Goal: Task Accomplishment & Management: Manage account settings

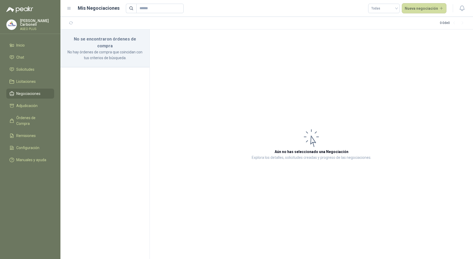
click at [34, 24] on div "Pablo Carbonell ASEO PLUS" at bounding box center [37, 25] width 34 height 12
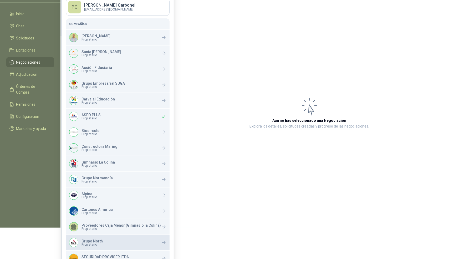
scroll to position [31, 0]
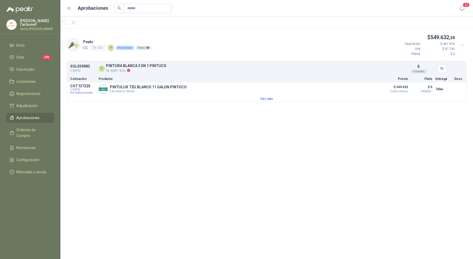
click at [32, 27] on p "Santa Anita Napoles" at bounding box center [37, 28] width 34 height 3
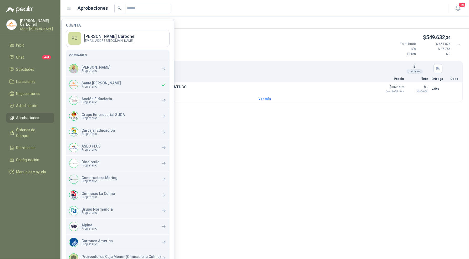
click at [34, 20] on p "Pablo Carbonell" at bounding box center [37, 22] width 34 height 7
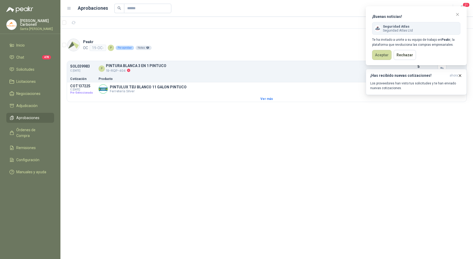
click at [24, 23] on p "Pablo Carbonell" at bounding box center [37, 22] width 34 height 7
click at [376, 56] on button "Aceptar" at bounding box center [377, 55] width 19 height 10
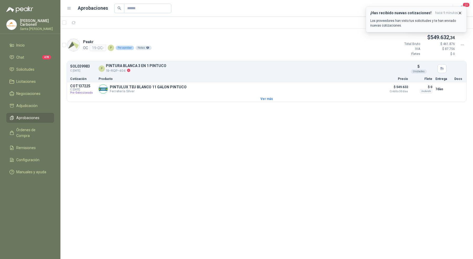
click at [452, 12] on span "hace 9 minutos" at bounding box center [447, 13] width 23 height 4
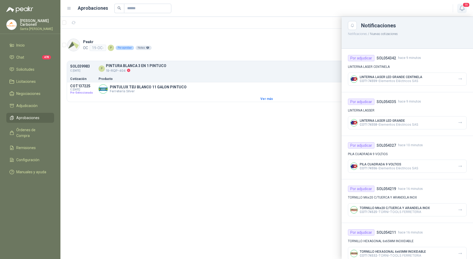
click at [461, 7] on icon "button" at bounding box center [462, 8] width 7 height 7
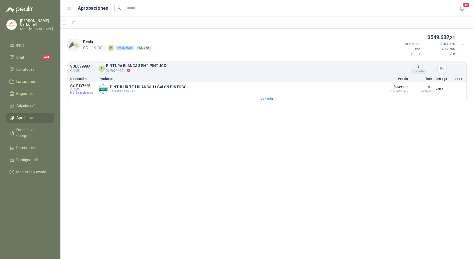
click at [37, 23] on p "Pablo Carbonell" at bounding box center [37, 22] width 34 height 7
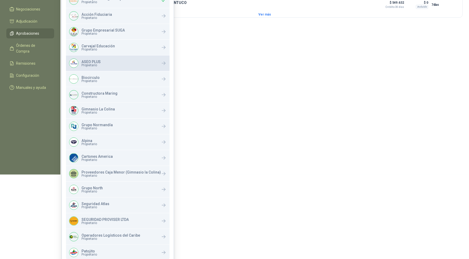
scroll to position [106, 0]
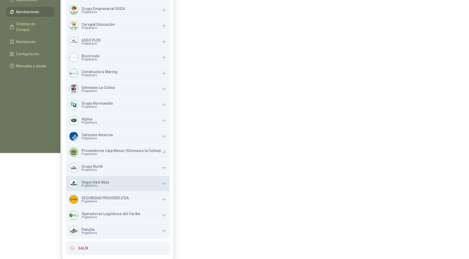
click at [133, 184] on div "Seguridad Atlas Propietario" at bounding box center [118, 184] width 104 height 16
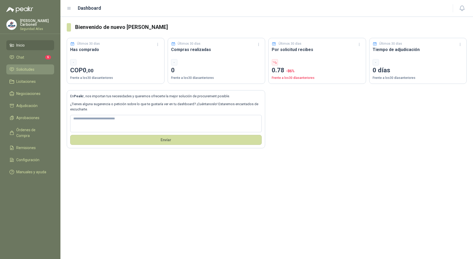
click at [34, 68] on span "Solicitudes" at bounding box center [25, 70] width 18 height 6
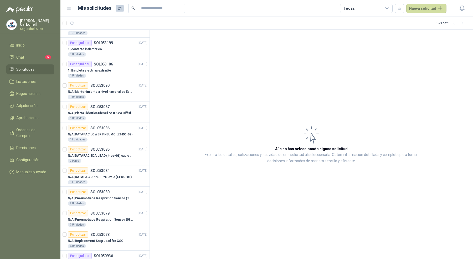
scroll to position [176, 0]
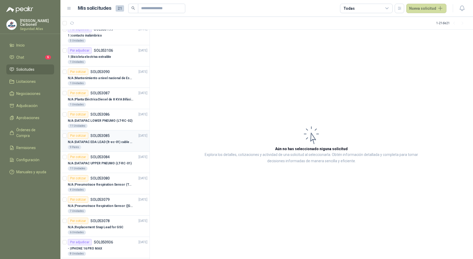
click at [86, 140] on p "N/A | DATAPAC EDA LEAD (lt-ec-01) cable + placa" at bounding box center [100, 142] width 65 height 5
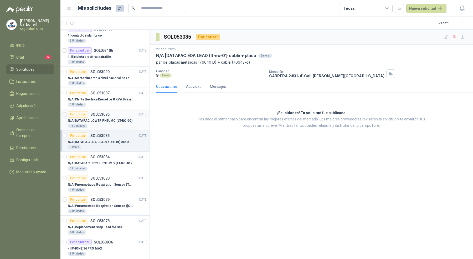
click at [94, 124] on div "11 Unidades" at bounding box center [108, 126] width 80 height 4
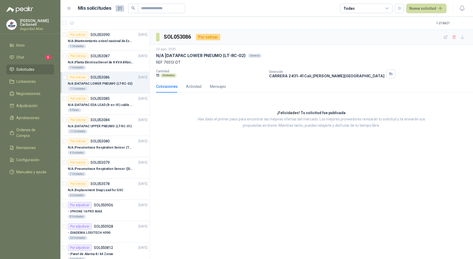
scroll to position [223, 0]
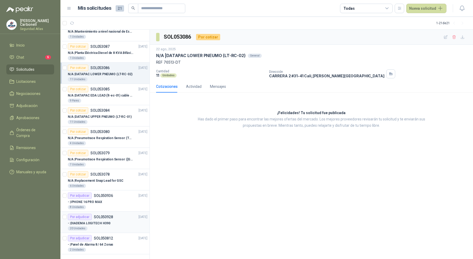
click at [98, 228] on div "20 Unidades" at bounding box center [108, 228] width 80 height 4
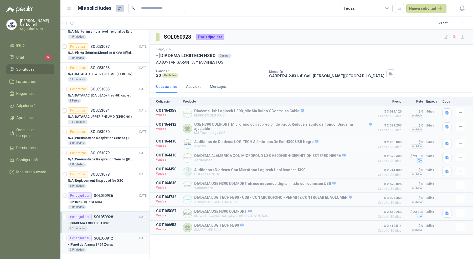
click at [103, 250] on article "Por adjudicar SOL050812 [DATE] - | Panel de Alarma 8 / 64 Zonas 2 Unidades" at bounding box center [104, 243] width 89 height 21
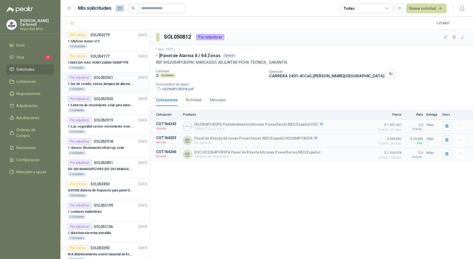
click at [119, 76] on div "Por adjudicar SOL053921 [DATE]" at bounding box center [108, 77] width 80 height 6
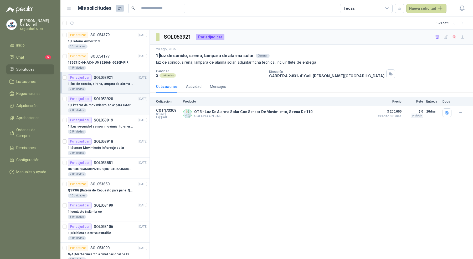
click at [115, 114] on article "Por adjudicar SOL053920 [DATE] 1 | Linterna de movimiento solar para exteriores…" at bounding box center [104, 104] width 89 height 21
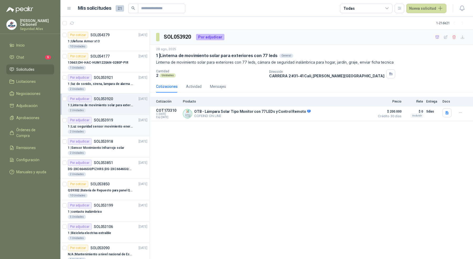
click at [115, 122] on div "Por adjudicar SOL053919 [DATE]" at bounding box center [108, 120] width 80 height 6
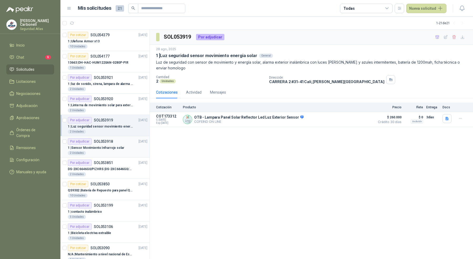
click at [113, 151] on div "2 Unidades" at bounding box center [108, 153] width 80 height 4
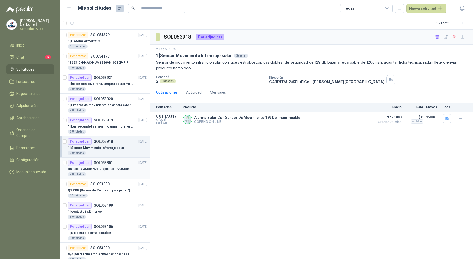
click at [113, 171] on div "DS-2XC6646G0/PIZHRS | DS-2XC6646G0/PIZHRS(2.8-12mm)(O-STD)" at bounding box center [108, 169] width 80 height 6
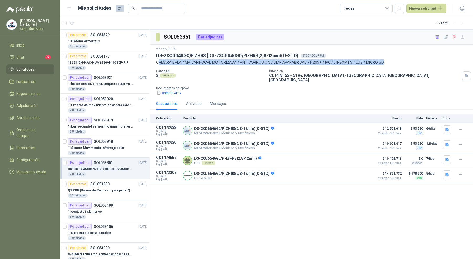
drag, startPoint x: 158, startPoint y: 62, endPoint x: 382, endPoint y: 66, distance: 224.1
click at [383, 66] on div "[DATE] DS-2XC6646G0/PIZHRS | DS-2XC6646G0/PIZHRS(2.8-12mm)(O-STD) STOCK COMPRAS…" at bounding box center [311, 71] width 311 height 49
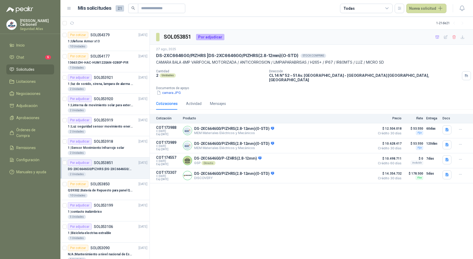
click at [402, 63] on p "CAMARA BALA 4MP VARIFOCAL MOTORIZADA / ANTICORROSION / LIMPIAPARABRISAS / H265+…" at bounding box center [311, 62] width 311 height 6
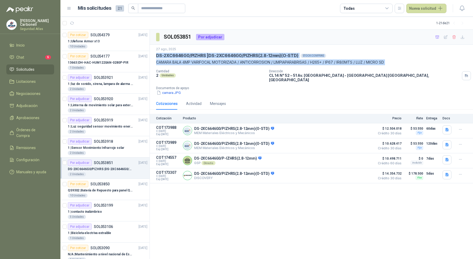
drag, startPoint x: 402, startPoint y: 63, endPoint x: 153, endPoint y: 52, distance: 249.1
click at [153, 52] on div "[DATE] DS-2XC6646G0/PIZHRS | DS-2XC6646G0/PIZHRS(2.8-12mm)(O-STD) STOCK COMPRAS…" at bounding box center [312, 71] width 324 height 53
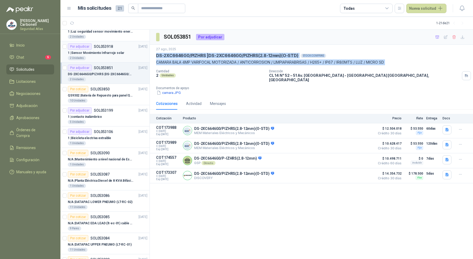
scroll to position [223, 0]
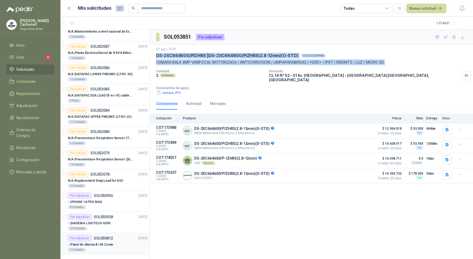
click at [89, 244] on p "- | Panel de Alarma 8 / 64 Zonas" at bounding box center [91, 244] width 46 height 5
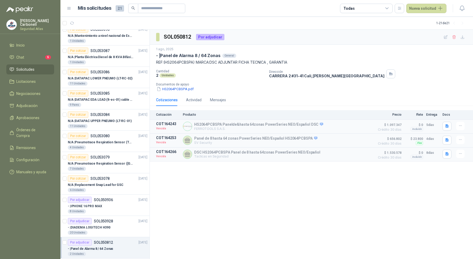
scroll to position [223, 0]
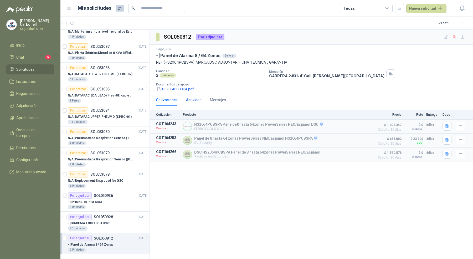
click at [193, 100] on div "Actividad" at bounding box center [194, 100] width 16 height 6
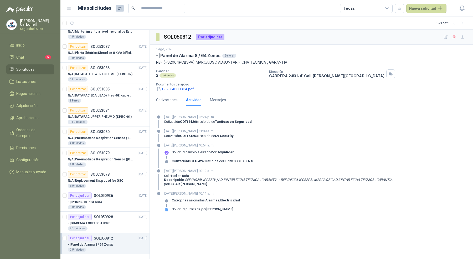
drag, startPoint x: 163, startPoint y: 194, endPoint x: 194, endPoint y: 191, distance: 31.7
click at [194, 191] on div "[DATE][PERSON_NAME] 10:11 a. m. Categorías asignadas: Alarmas , Electricidad So…" at bounding box center [311, 203] width 311 height 25
drag, startPoint x: 198, startPoint y: 192, endPoint x: 214, endPoint y: 192, distance: 15.5
click at [214, 192] on p "[DATE][PERSON_NAME] 10:11 a. m." at bounding box center [202, 193] width 76 height 5
drag, startPoint x: 164, startPoint y: 145, endPoint x: 168, endPoint y: 145, distance: 4.5
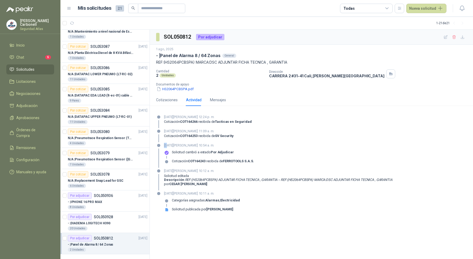
click at [168, 145] on div "[DATE][PERSON_NAME] 10:54 a. m. Solicitud cambió a estado Por adjudicar Cotizac…" at bounding box center [311, 155] width 311 height 25
drag, startPoint x: 199, startPoint y: 145, endPoint x: 217, endPoint y: 145, distance: 18.7
click at [217, 145] on p "[DATE][PERSON_NAME] 10:54 a. m." at bounding box center [209, 145] width 90 height 5
drag, startPoint x: 199, startPoint y: 130, endPoint x: 215, endPoint y: 131, distance: 16.3
click at [215, 131] on p "[DATE][PERSON_NAME] 11:09 a. m." at bounding box center [199, 131] width 70 height 5
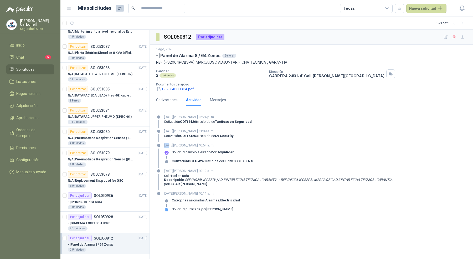
drag, startPoint x: 197, startPoint y: 117, endPoint x: 213, endPoint y: 117, distance: 15.5
click at [213, 117] on p "[DATE][PERSON_NAME] 12:24 p. m." at bounding box center [208, 116] width 88 height 5
click at [92, 230] on article "Por adjudicar SOL050928 [DATE] - | DIADEMA LOGITECH H390 20 Unidades" at bounding box center [104, 222] width 89 height 21
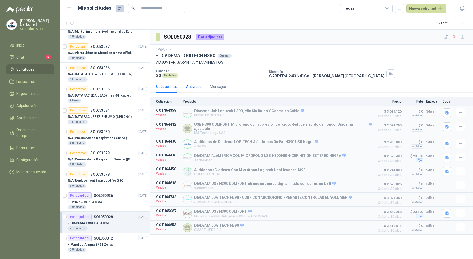
click at [192, 84] on div "Actividad" at bounding box center [194, 87] width 16 height 6
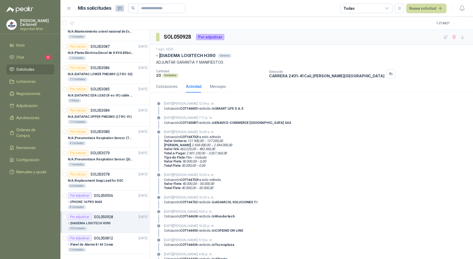
scroll to position [76, 0]
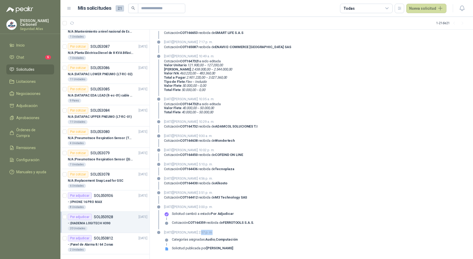
drag, startPoint x: 198, startPoint y: 231, endPoint x: 210, endPoint y: 231, distance: 11.6
click at [210, 231] on p "[DATE][PERSON_NAME] 2:57 p. m." at bounding box center [201, 232] width 74 height 5
drag, startPoint x: 199, startPoint y: 207, endPoint x: 209, endPoint y: 207, distance: 10.3
click at [209, 207] on p "[DATE][PERSON_NAME] 3:00 p. m." at bounding box center [209, 206] width 90 height 5
drag, startPoint x: 197, startPoint y: 149, endPoint x: 212, endPoint y: 149, distance: 14.5
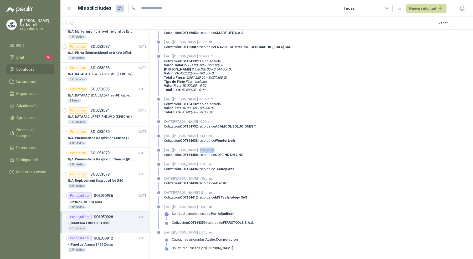
click at [212, 149] on p "[DATE][PERSON_NAME] 10:02 p. m." at bounding box center [203, 150] width 79 height 5
click at [111, 201] on div "- | IPHONE 16 PRO MAX" at bounding box center [108, 202] width 80 height 6
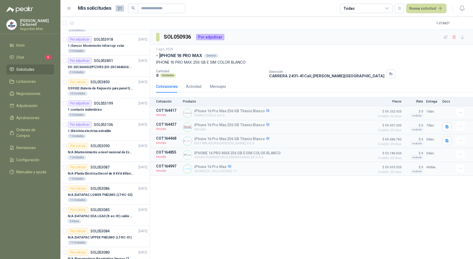
scroll to position [99, 0]
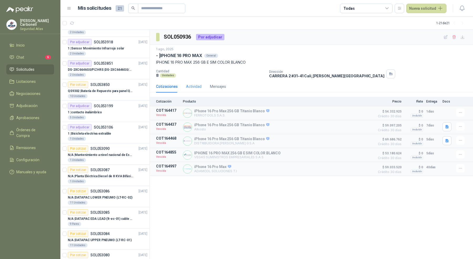
click at [198, 83] on div "Actividad" at bounding box center [194, 86] width 16 height 12
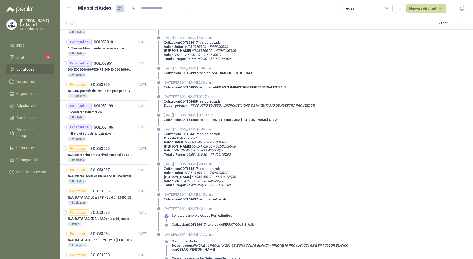
scroll to position [115, 0]
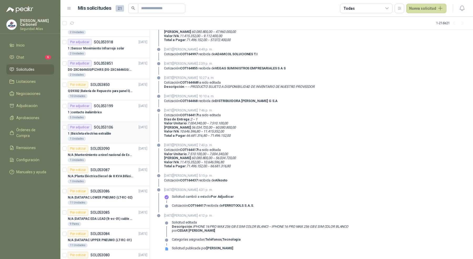
click at [106, 142] on article "Por adjudicar SOL053106 [DATE] 1 | Bicicleta electriva extraible 1 Unidades" at bounding box center [104, 132] width 89 height 21
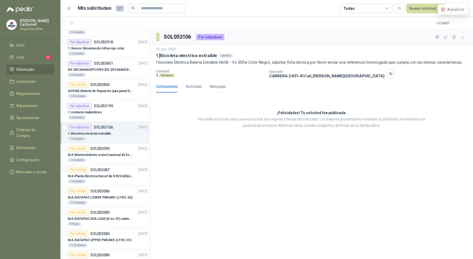
click at [115, 135] on div "1 | Bicicleta electriva extraible" at bounding box center [108, 133] width 80 height 6
click at [128, 111] on div "1 | contacto inalámbrico" at bounding box center [108, 112] width 80 height 6
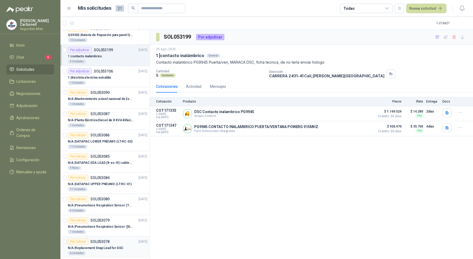
scroll to position [223, 0]
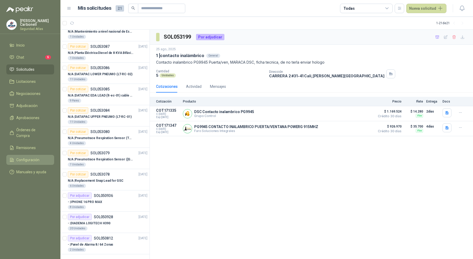
click at [29, 157] on span "Configuración" at bounding box center [27, 160] width 23 height 6
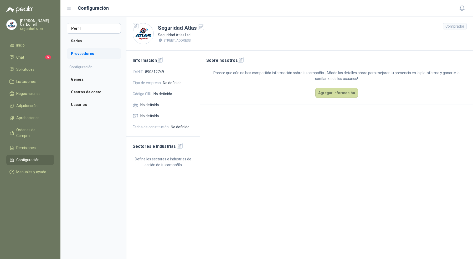
click at [85, 55] on li "Proveedores" at bounding box center [94, 53] width 54 height 11
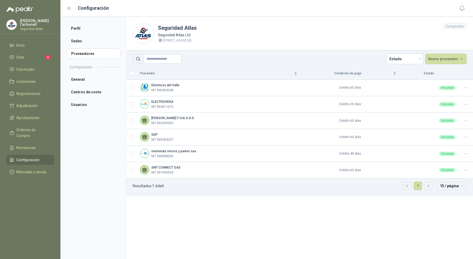
drag, startPoint x: 139, startPoint y: 188, endPoint x: 157, endPoint y: 188, distance: 18.4
click at [157, 188] on li "Resultados: 1 - 6 de 6" at bounding box center [148, 186] width 31 height 8
click at [86, 41] on li "Sedes" at bounding box center [94, 41] width 54 height 11
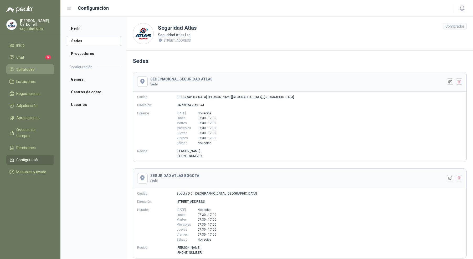
click at [25, 72] on link "Solicitudes" at bounding box center [30, 69] width 48 height 10
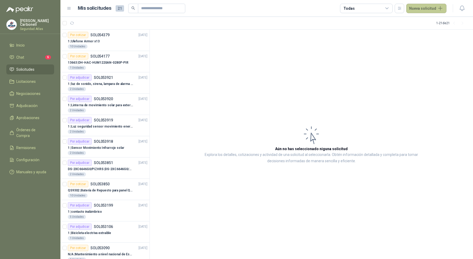
click at [417, 9] on button "Nueva solicitud" at bounding box center [427, 8] width 40 height 9
click at [426, 32] on link "Solicitud grupal" at bounding box center [433, 30] width 45 height 9
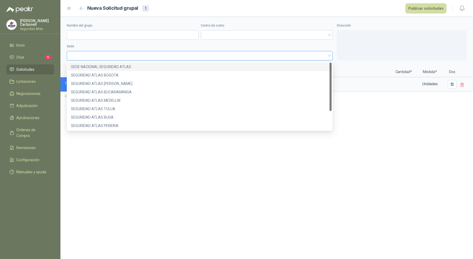
click at [292, 57] on span at bounding box center [200, 56] width 260 height 8
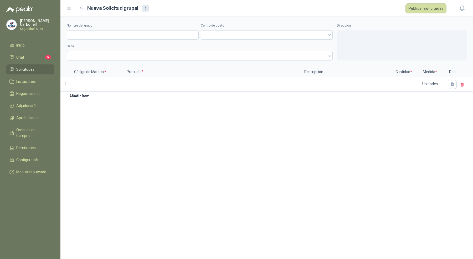
click at [30, 68] on span "Solicitudes" at bounding box center [25, 70] width 18 height 6
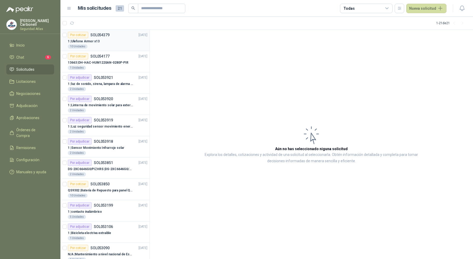
click at [113, 44] on div "10 Unidades" at bounding box center [108, 46] width 80 height 4
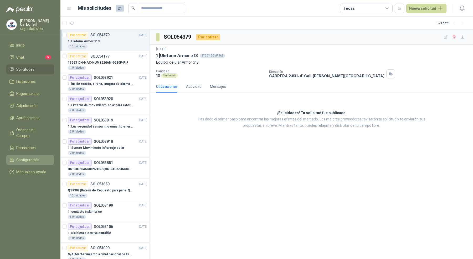
click at [33, 157] on span "Configuración" at bounding box center [27, 160] width 23 height 6
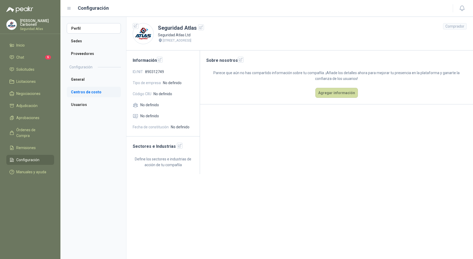
click at [87, 90] on li "Centros de costo" at bounding box center [94, 92] width 54 height 11
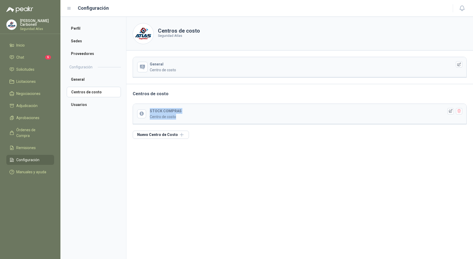
drag, startPoint x: 149, startPoint y: 109, endPoint x: 188, endPoint y: 116, distance: 39.1
click at [188, 116] on header "STOCK COMPRAS Centro de costo" at bounding box center [300, 114] width 334 height 20
drag, startPoint x: 149, startPoint y: 63, endPoint x: 182, endPoint y: 75, distance: 35.0
click at [182, 75] on header "General Centro de costo" at bounding box center [300, 67] width 334 height 20
drag, startPoint x: 149, startPoint y: 109, endPoint x: 191, endPoint y: 116, distance: 43.2
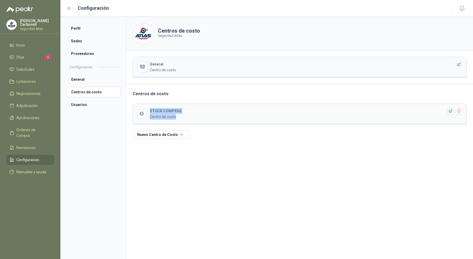
click at [191, 116] on header "STOCK COMPRAS Centro de costo" at bounding box center [300, 114] width 334 height 20
click at [96, 105] on li "Usuarios" at bounding box center [94, 104] width 54 height 11
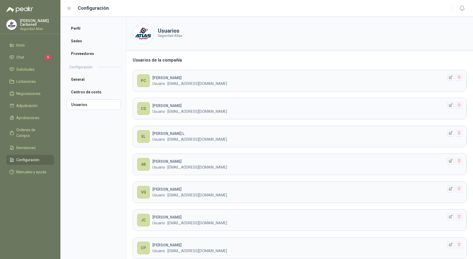
scroll to position [19, 0]
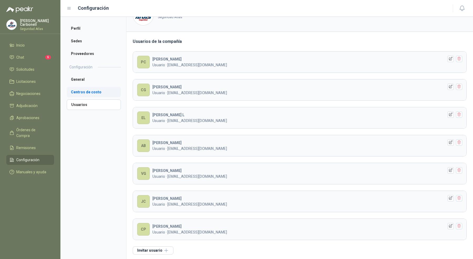
click at [105, 92] on li "Centros de costo" at bounding box center [94, 92] width 54 height 11
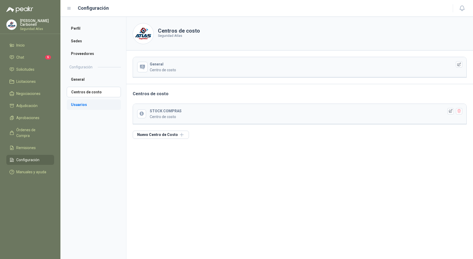
click at [80, 102] on li "Usuarios" at bounding box center [94, 104] width 54 height 11
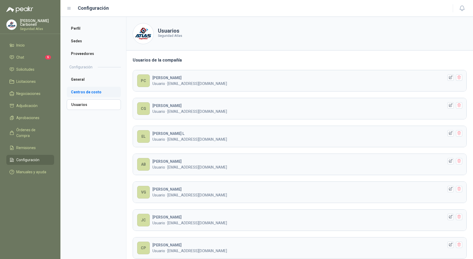
click at [86, 92] on li "Centros de costo" at bounding box center [94, 92] width 54 height 11
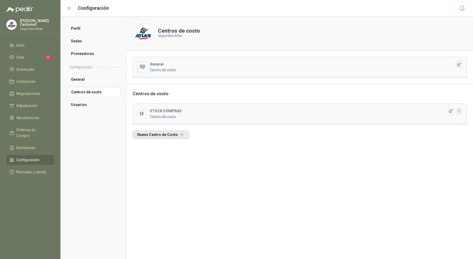
click at [176, 134] on button "Nuevo Centro de Costo" at bounding box center [161, 135] width 56 height 8
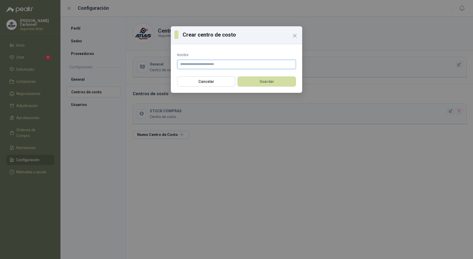
click at [212, 69] on input "Nombre" at bounding box center [236, 64] width 119 height 9
type input "*"
type input "****"
click at [274, 81] on button "Guardar" at bounding box center [267, 82] width 58 height 10
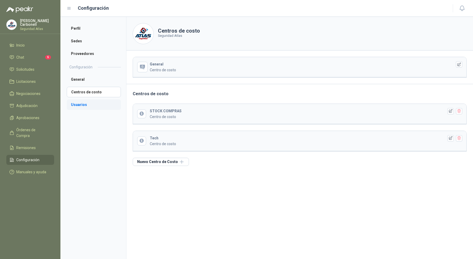
click at [93, 108] on li "Usuarios" at bounding box center [94, 104] width 54 height 11
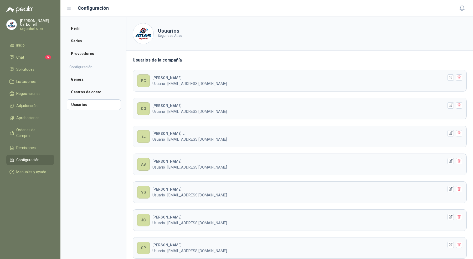
click at [195, 129] on header "EL [PERSON_NAME] L Usuario · [EMAIL_ADDRESS][DOMAIN_NAME]" at bounding box center [300, 136] width 334 height 21
click at [449, 132] on icon "button" at bounding box center [451, 133] width 4 height 4
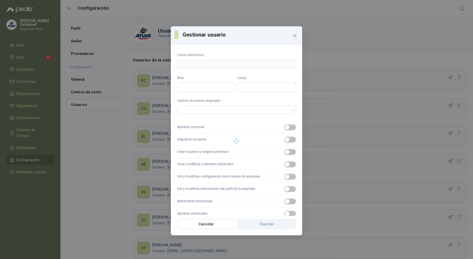
type input "**********"
type input "*******"
type input "********"
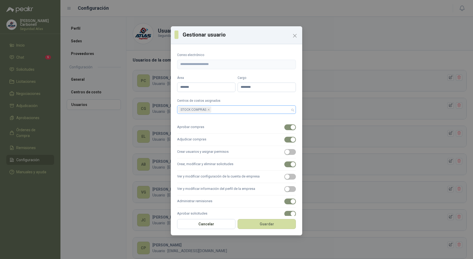
click at [289, 109] on div "STOCK COMPRAS" at bounding box center [236, 109] width 119 height 8
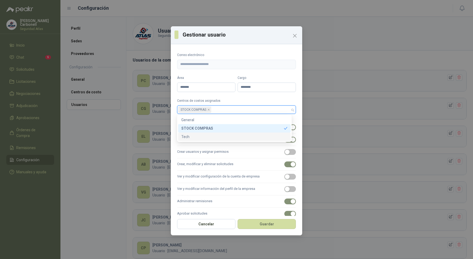
click at [257, 135] on div "Tech" at bounding box center [234, 137] width 106 height 6
click at [354, 57] on div "**********" at bounding box center [236, 129] width 473 height 259
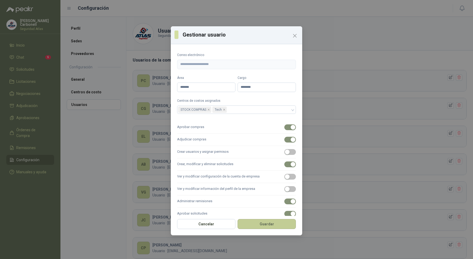
click at [251, 225] on button "Guardar" at bounding box center [267, 224] width 58 height 10
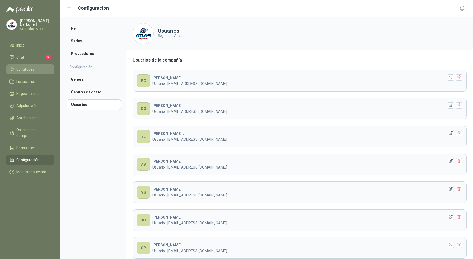
click at [20, 70] on span "Solicitudes" at bounding box center [25, 70] width 18 height 6
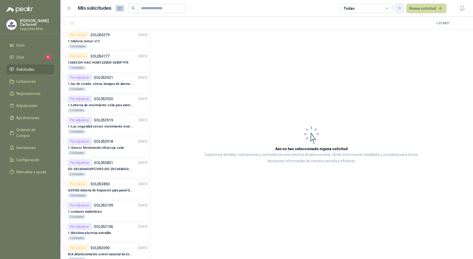
click at [400, 12] on button "button" at bounding box center [399, 8] width 9 height 9
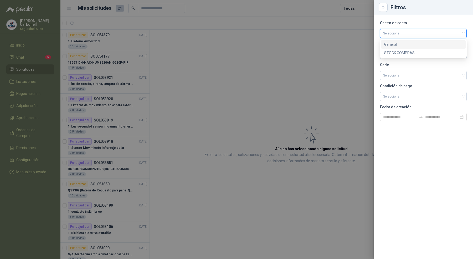
click at [412, 30] on input "search" at bounding box center [423, 33] width 80 height 8
click at [414, 12] on div "Filtros" at bounding box center [423, 7] width 99 height 15
click at [191, 54] on div at bounding box center [236, 129] width 473 height 259
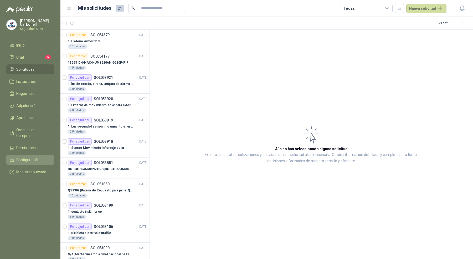
click at [31, 157] on span "Configuración" at bounding box center [27, 160] width 23 height 6
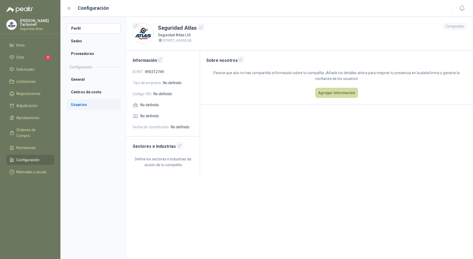
click at [94, 105] on li "Usuarios" at bounding box center [94, 104] width 54 height 11
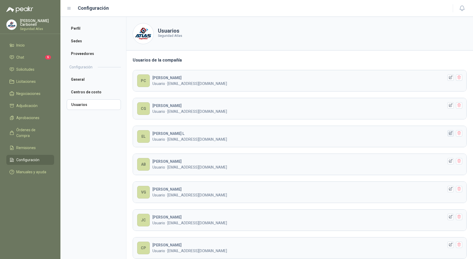
click at [449, 133] on icon "button" at bounding box center [451, 133] width 4 height 4
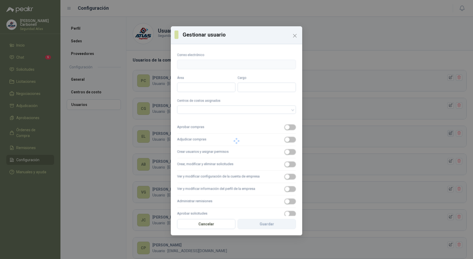
type input "**********"
type input "*******"
type input "********"
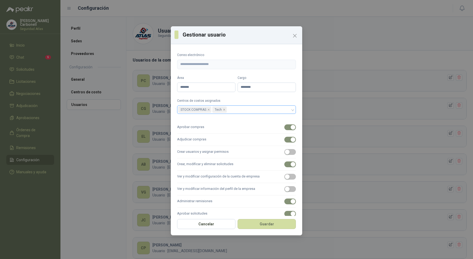
click at [225, 109] on span "Tech" at bounding box center [220, 110] width 14 height 6
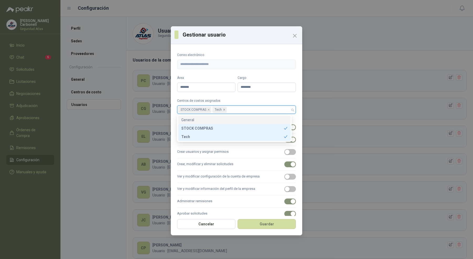
click at [224, 109] on icon "close" at bounding box center [224, 110] width 2 height 2
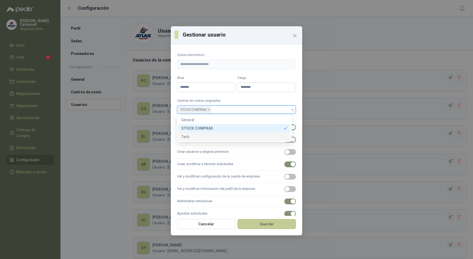
click at [256, 222] on button "Guardar" at bounding box center [267, 224] width 58 height 10
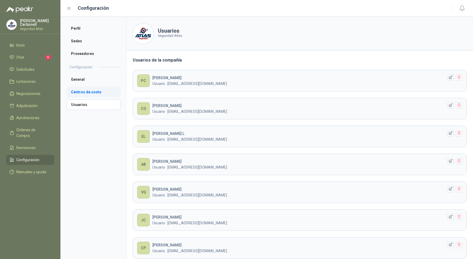
click at [96, 93] on li "Centros de costo" at bounding box center [94, 92] width 54 height 11
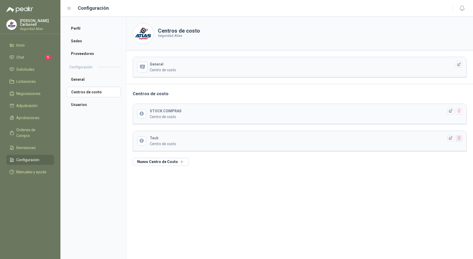
click at [459, 136] on icon "button" at bounding box center [459, 138] width 4 height 4
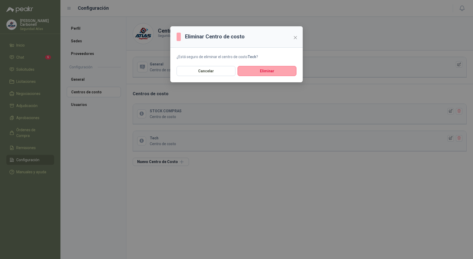
click at [281, 64] on section "¿Está seguro de eliminar el centro de costo Tech ?" at bounding box center [236, 57] width 133 height 18
click at [281, 69] on button "Eliminar" at bounding box center [267, 71] width 59 height 10
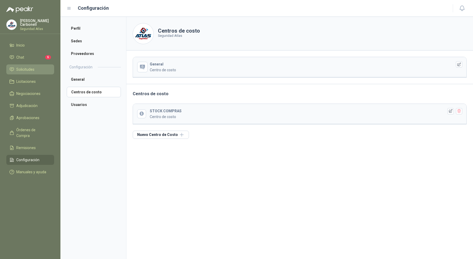
click at [23, 69] on span "Solicitudes" at bounding box center [25, 70] width 18 height 6
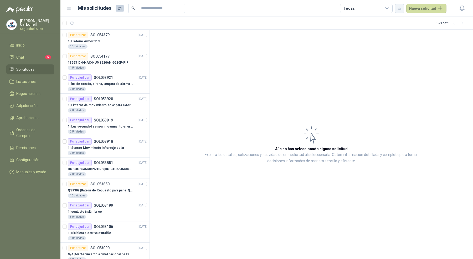
click at [401, 9] on icon "button" at bounding box center [400, 8] width 4 height 4
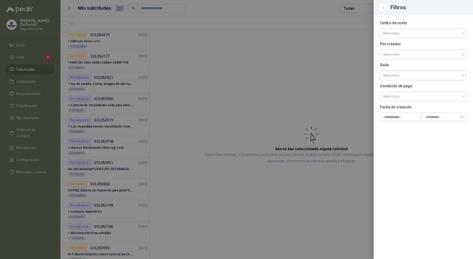
click at [148, 91] on div at bounding box center [236, 129] width 473 height 259
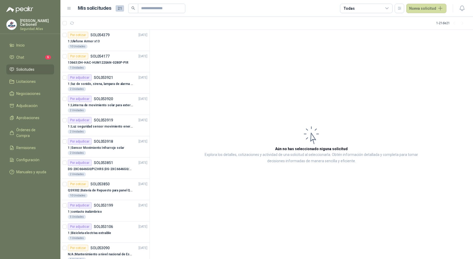
click at [365, 9] on div "Todas" at bounding box center [366, 8] width 53 height 9
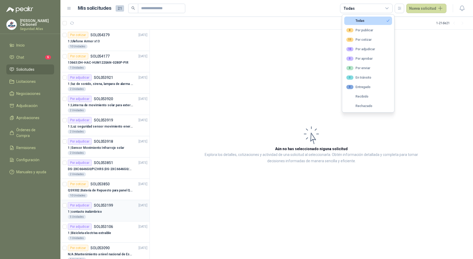
scroll to position [223, 0]
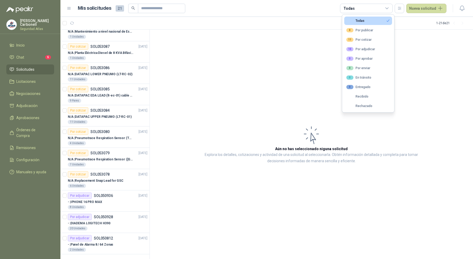
click at [165, 85] on article "Aún no has seleccionado niguna solicitud Explora los detalles, cotizaciones y a…" at bounding box center [312, 145] width 324 height 230
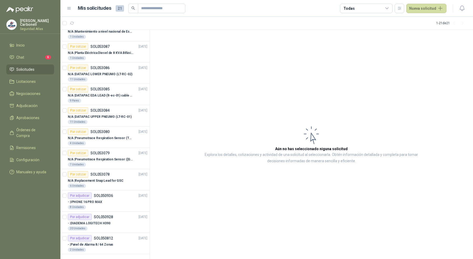
scroll to position [0, 0]
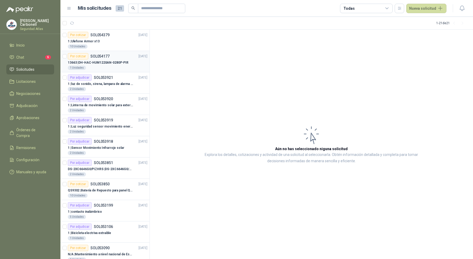
click at [117, 56] on div "Por cotizar SOL054177 [DATE]" at bounding box center [108, 56] width 80 height 6
